Goal: Task Accomplishment & Management: Complete application form

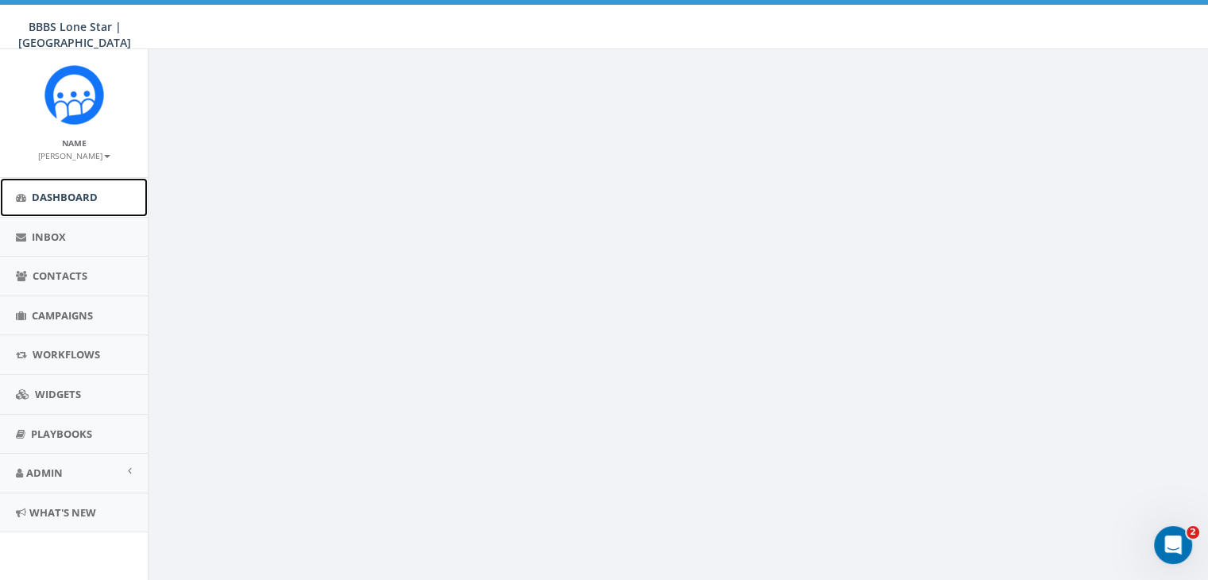
click at [48, 192] on span "Dashboard" at bounding box center [65, 197] width 66 height 14
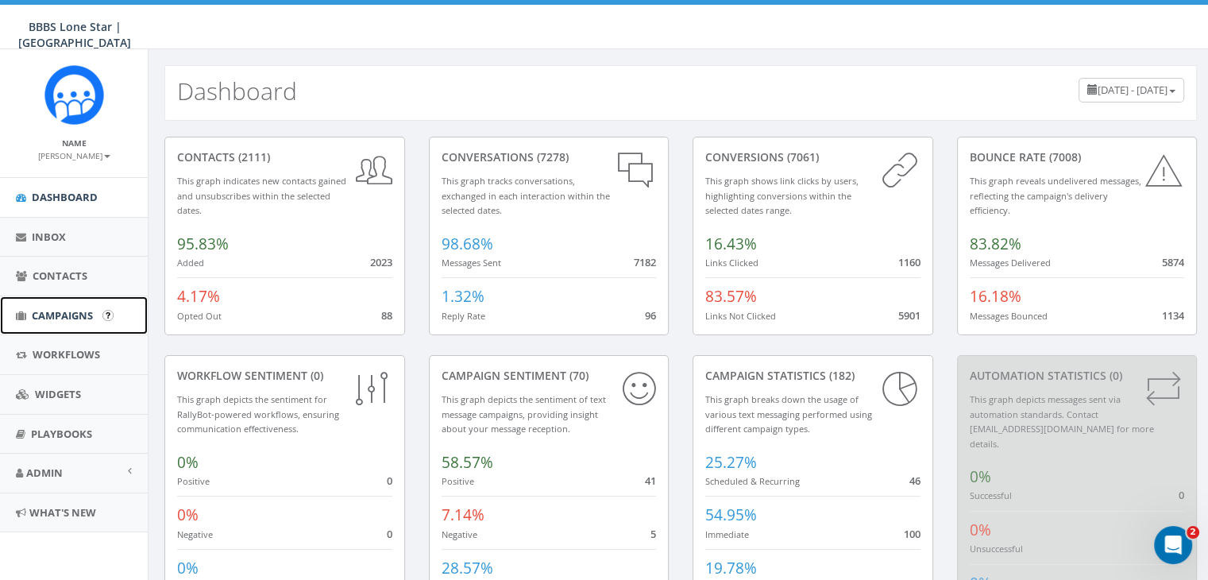
click at [60, 312] on span "Campaigns" at bounding box center [62, 315] width 61 height 14
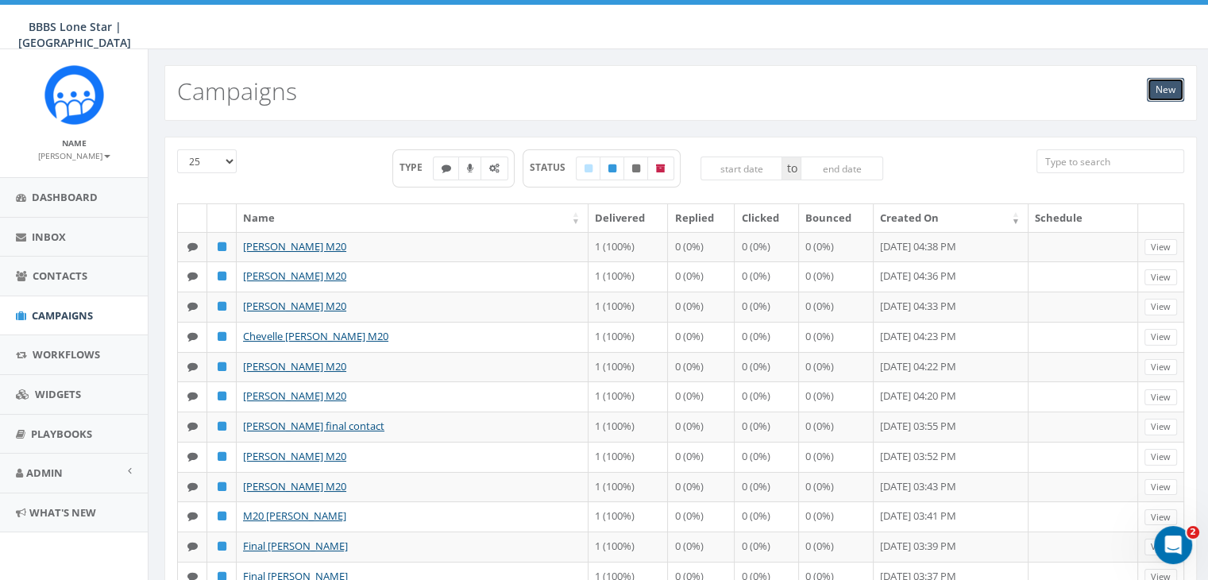
click at [1160, 83] on link "New" at bounding box center [1165, 90] width 37 height 24
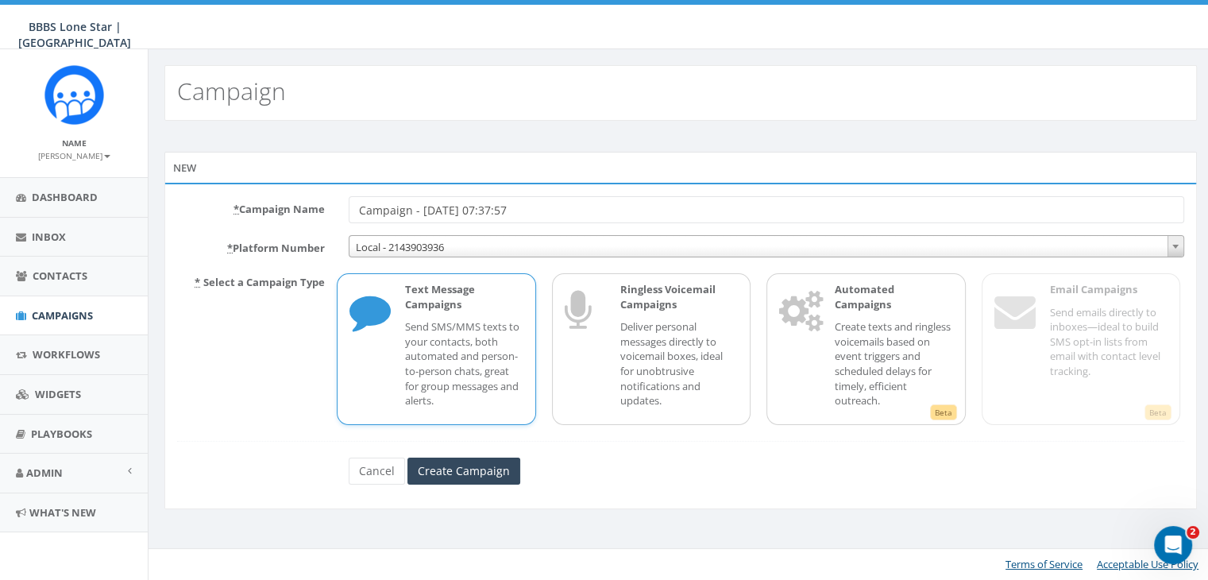
click at [453, 317] on div "Text Message Campaigns Send SMS/MMS texts to your contacts, both automated and …" at bounding box center [455, 349] width 133 height 134
click at [473, 465] on input "Create Campaign" at bounding box center [463, 470] width 113 height 27
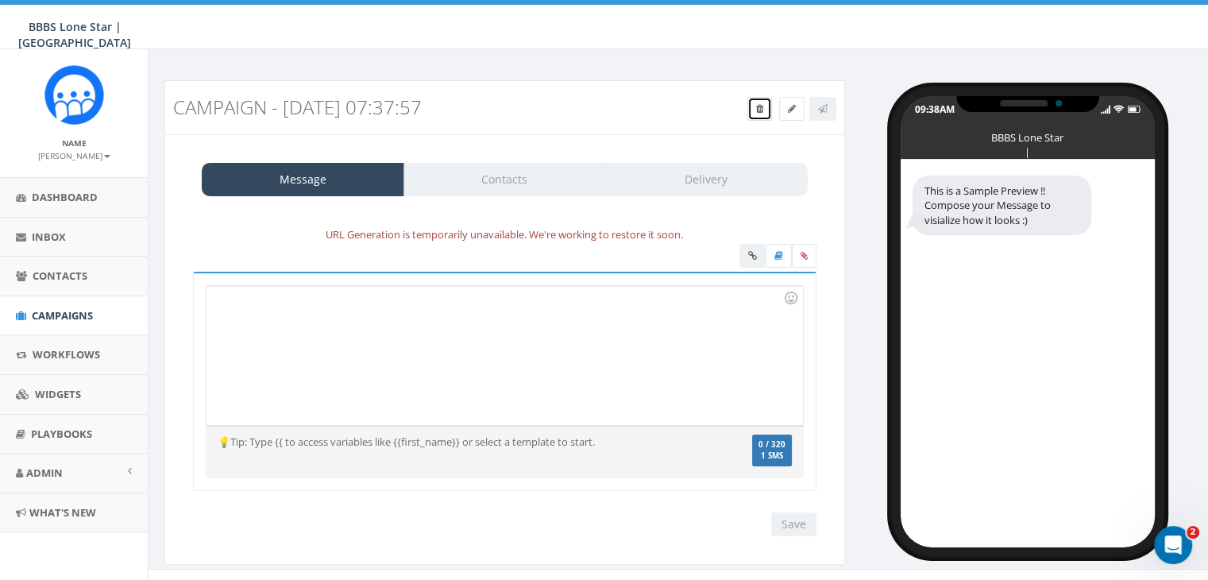
click at [756, 109] on icon at bounding box center [759, 109] width 7 height 10
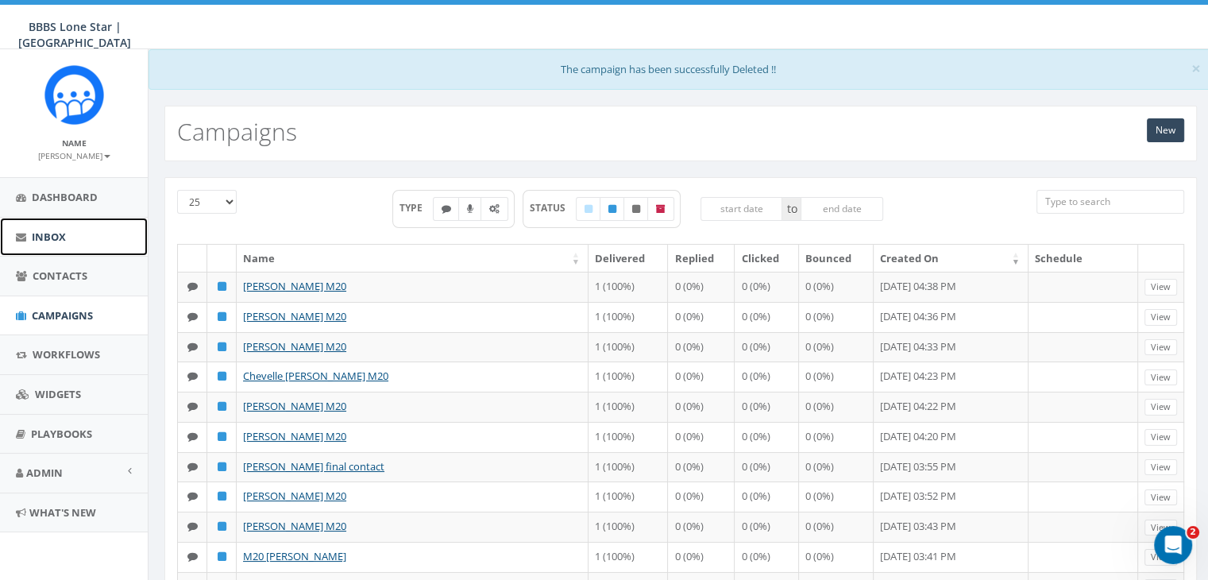
click at [51, 236] on span "Inbox" at bounding box center [49, 237] width 34 height 14
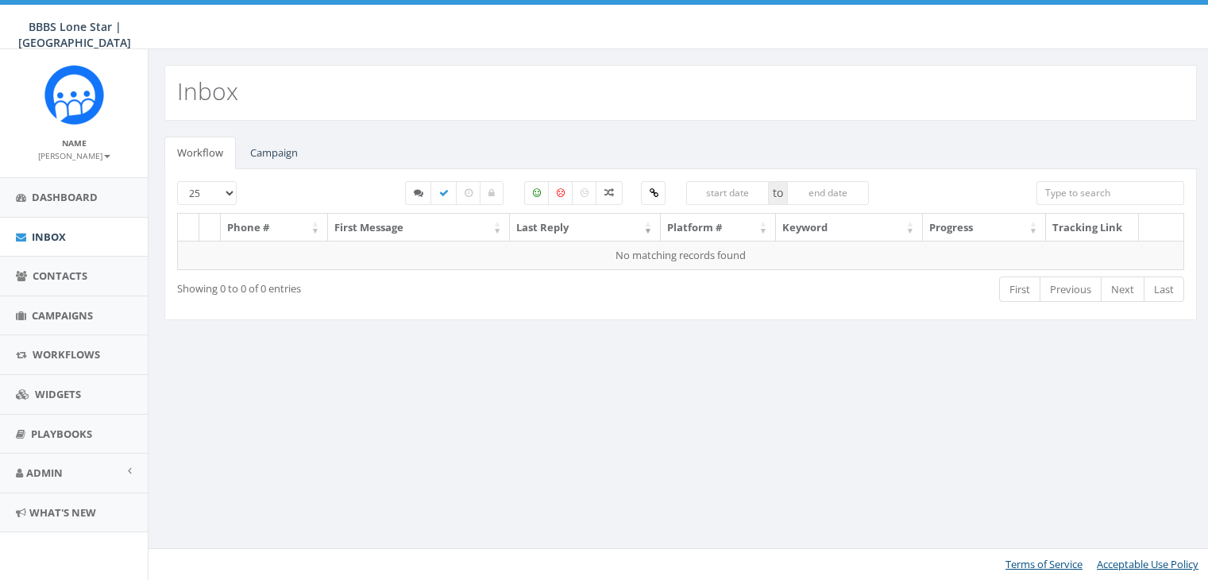
select select
click at [276, 146] on link "Campaign" at bounding box center [273, 153] width 73 height 33
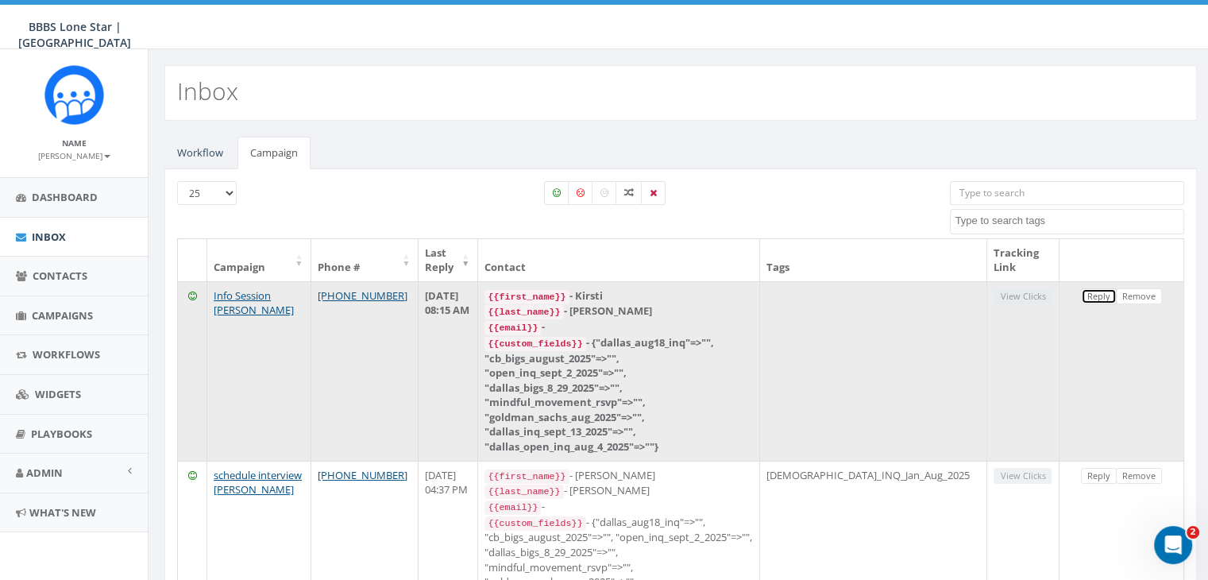
click at [1090, 289] on link "Reply" at bounding box center [1099, 296] width 36 height 17
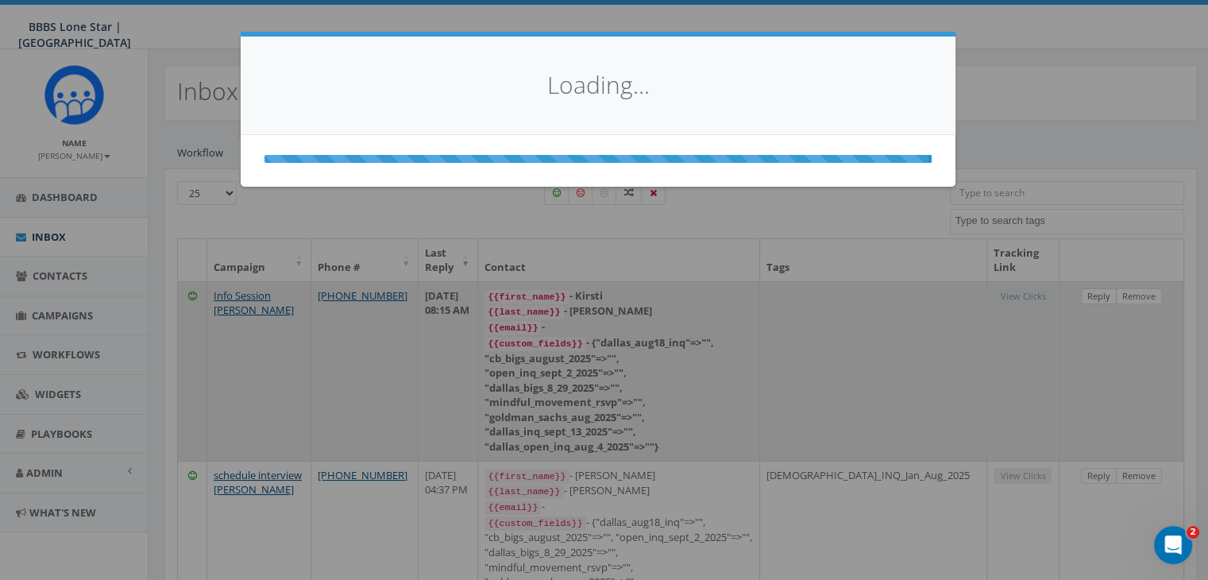
select select
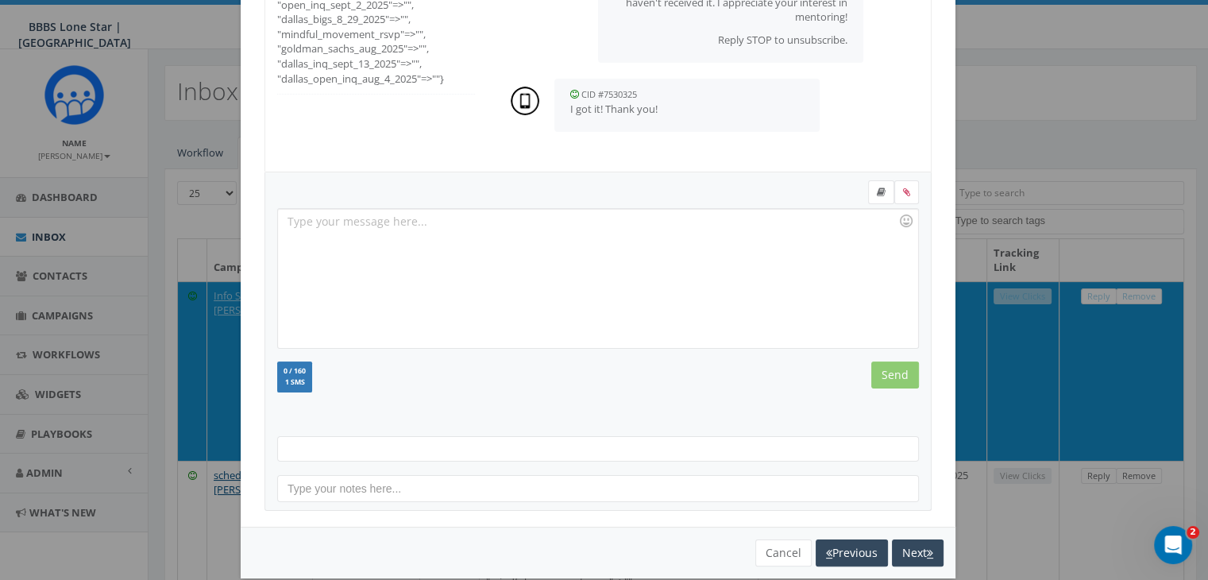
scroll to position [213, 0]
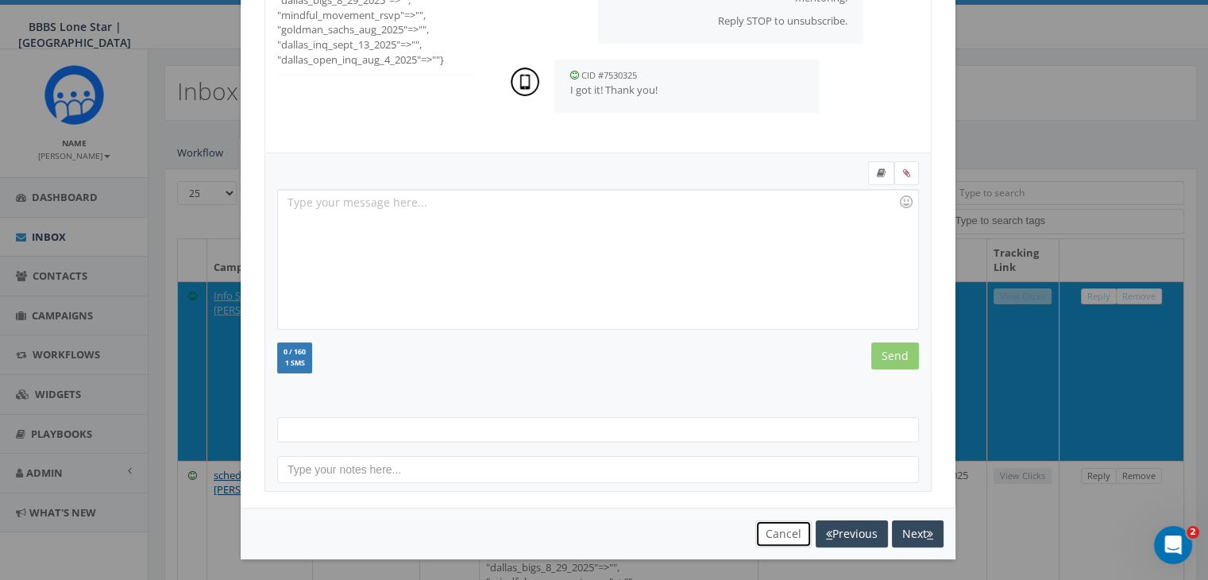
click at [774, 527] on button "Cancel" at bounding box center [783, 533] width 56 height 27
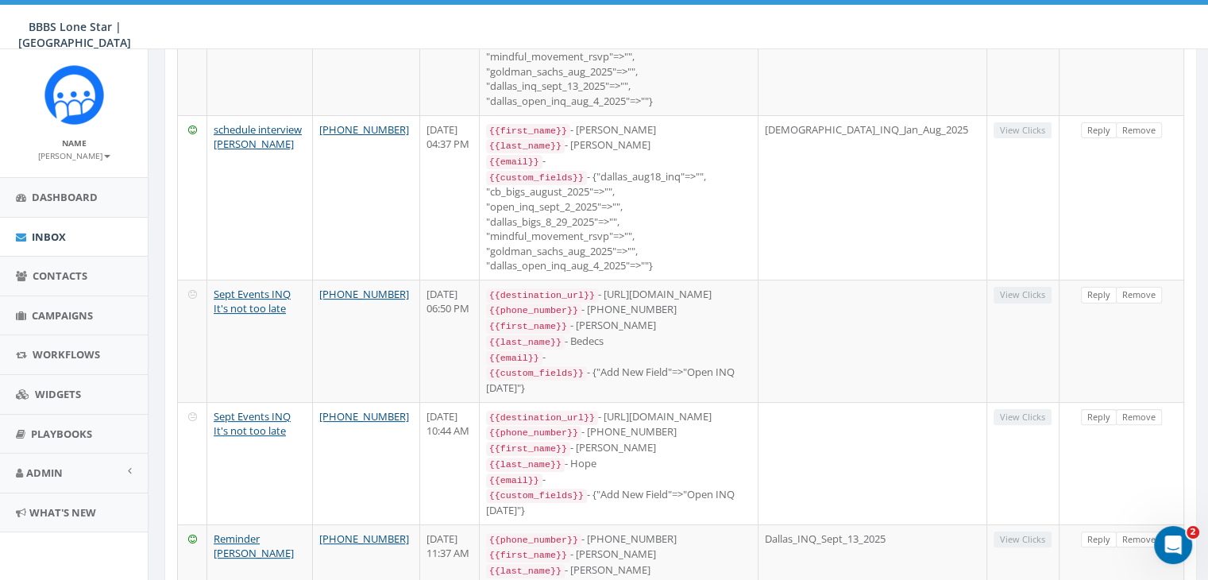
scroll to position [0, 0]
